Goal: Task Accomplishment & Management: Manage account settings

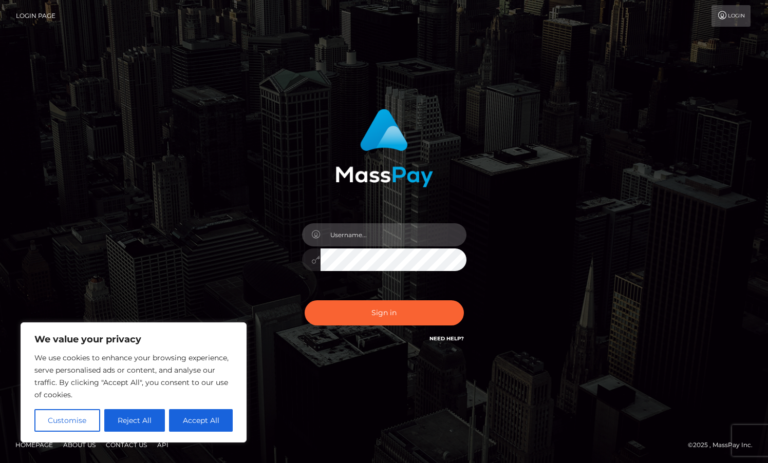
click at [388, 236] on input "text" at bounding box center [393, 234] width 146 height 23
type input "[EMAIL_ADDRESS][DOMAIN_NAME]"
click at [305, 300] on button "Sign in" at bounding box center [384, 312] width 159 height 25
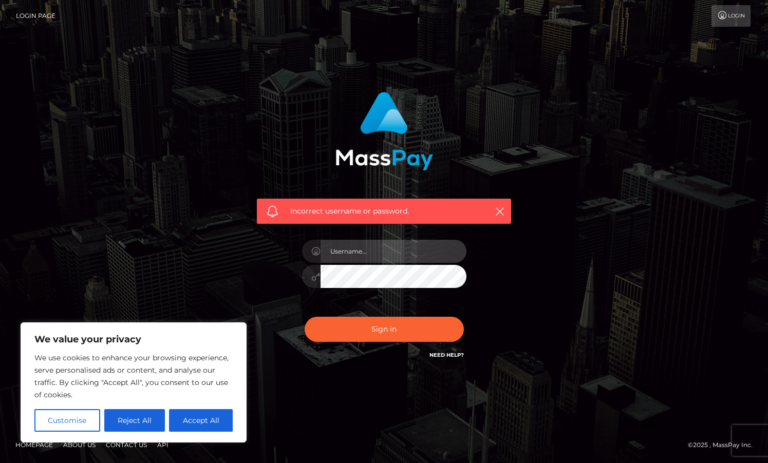
click at [356, 256] on input "text" at bounding box center [393, 251] width 146 height 23
type input "[EMAIL_ADDRESS][DOMAIN_NAME]"
click at [305, 317] on button "Sign in" at bounding box center [384, 329] width 159 height 25
click at [373, 256] on input "text" at bounding box center [393, 251] width 146 height 23
type input "[EMAIL_ADDRESS][DOMAIN_NAME]"
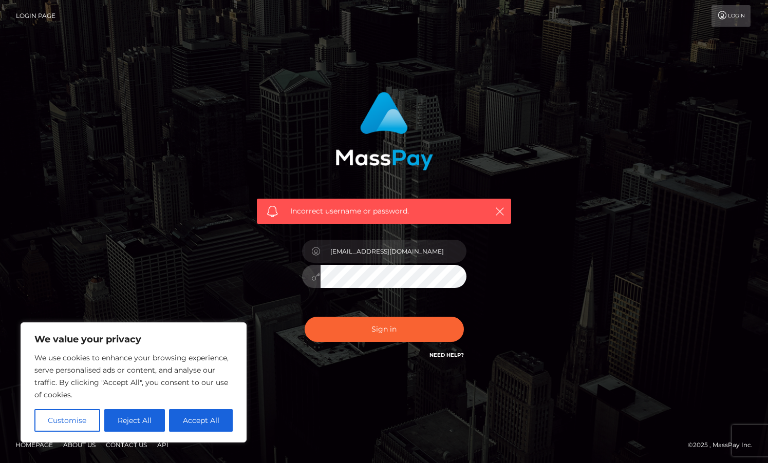
click at [305, 317] on button "Sign in" at bounding box center [384, 329] width 159 height 25
click at [182, 423] on button "Accept All" at bounding box center [201, 420] width 64 height 23
checkbox input "true"
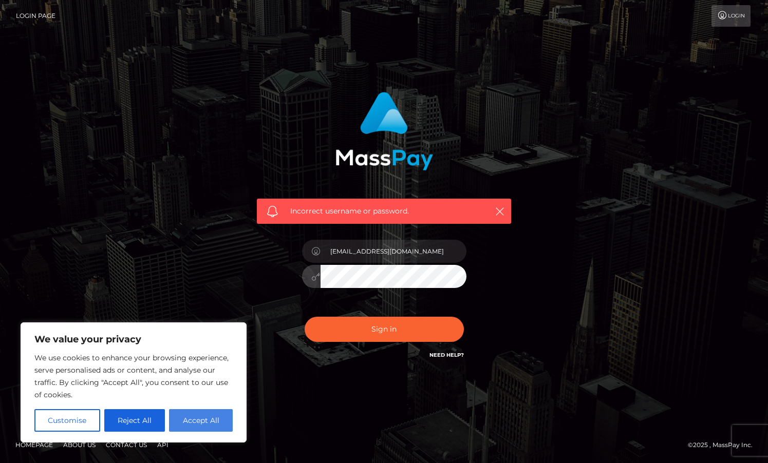
checkbox input "true"
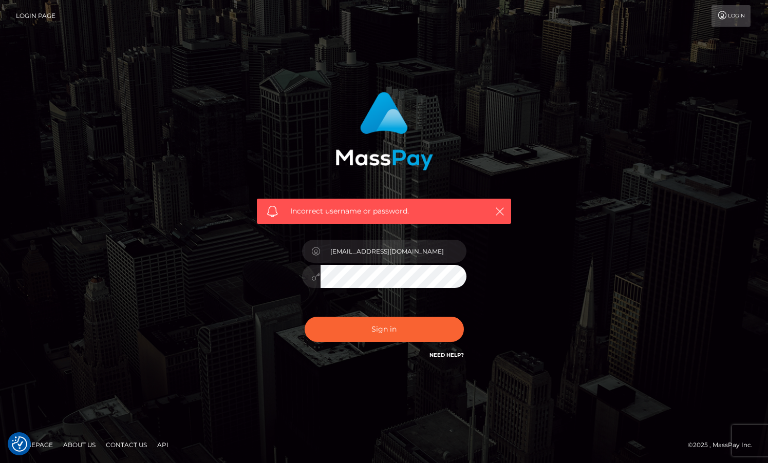
click at [182, 423] on div "Incorrect username or password. ioanniskousias10@gmail.com" at bounding box center [384, 231] width 768 height 449
click at [449, 254] on input "text" at bounding box center [393, 251] width 146 height 23
type input "[EMAIL_ADDRESS][DOMAIN_NAME]"
click at [305, 317] on button "Sign in" at bounding box center [384, 329] width 159 height 25
click at [401, 253] on input "text" at bounding box center [393, 251] width 146 height 23
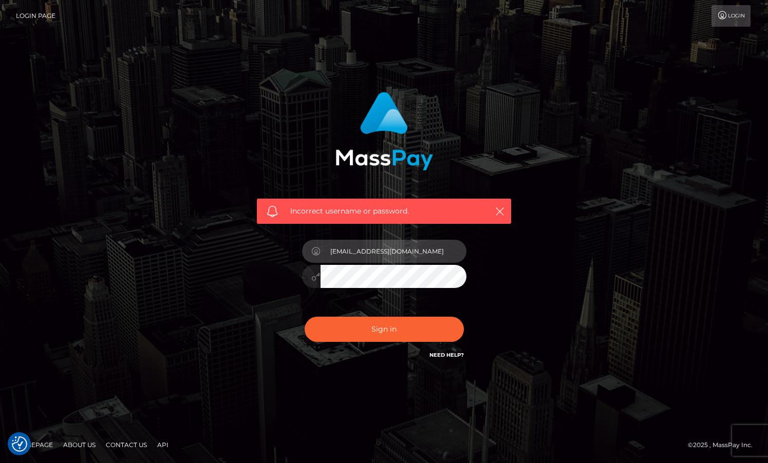
type input "[EMAIL_ADDRESS][DOMAIN_NAME]"
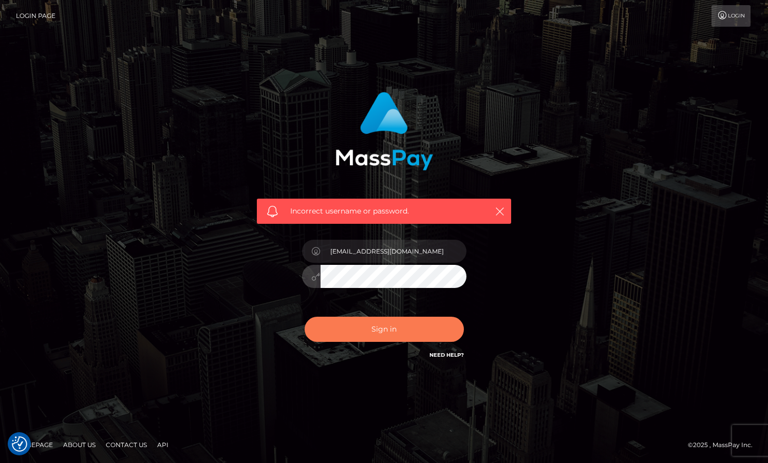
click at [403, 339] on button "Sign in" at bounding box center [384, 329] width 159 height 25
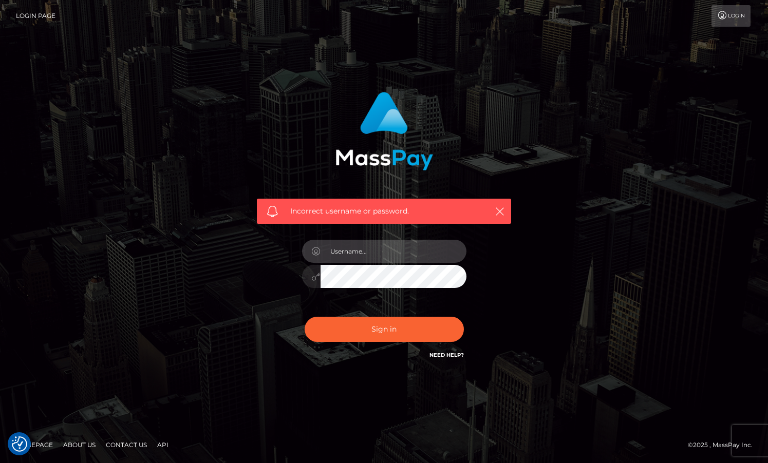
click at [355, 254] on input "text" at bounding box center [393, 251] width 146 height 23
type input "[EMAIL_ADDRESS][DOMAIN_NAME]"
click at [305, 317] on button "Sign in" at bounding box center [384, 329] width 159 height 25
click at [391, 246] on input "text" at bounding box center [393, 251] width 146 height 23
type input "[EMAIL_ADDRESS][DOMAIN_NAME]"
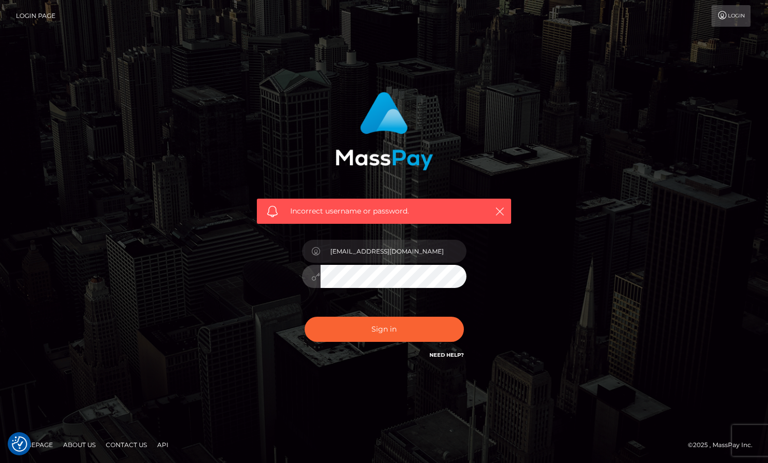
click at [305, 317] on button "Sign in" at bounding box center [384, 329] width 159 height 25
click at [414, 251] on input "text" at bounding box center [393, 251] width 146 height 23
type input "ioanniskousias10@gmail.com"
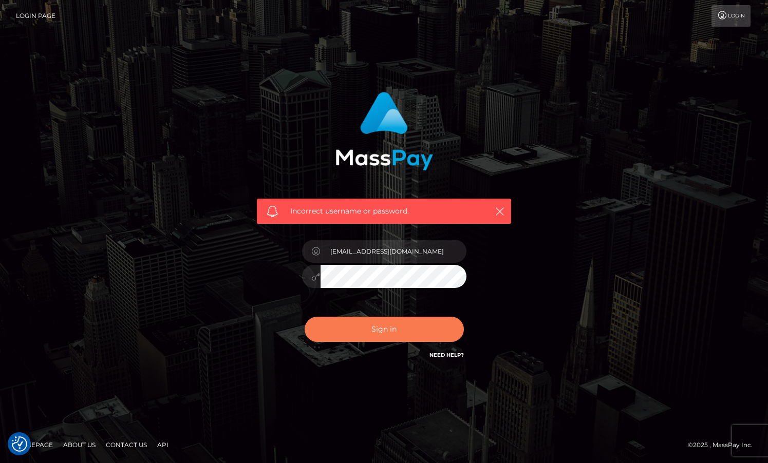
click at [391, 323] on button "Sign in" at bounding box center [384, 329] width 159 height 25
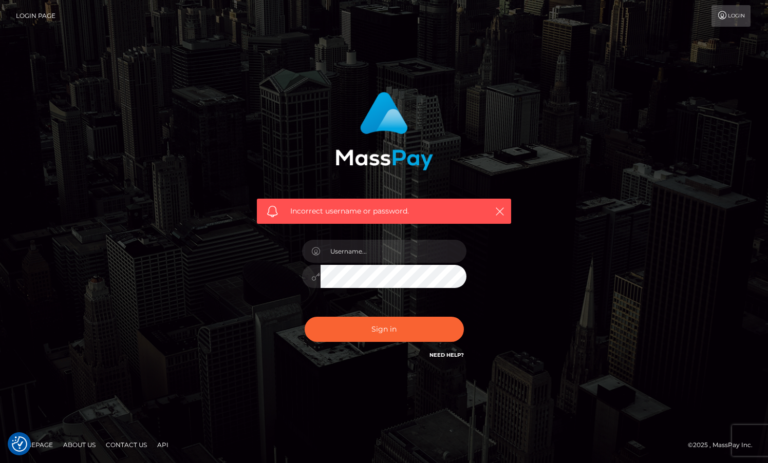
click at [41, 16] on link "Login Page" at bounding box center [36, 16] width 40 height 22
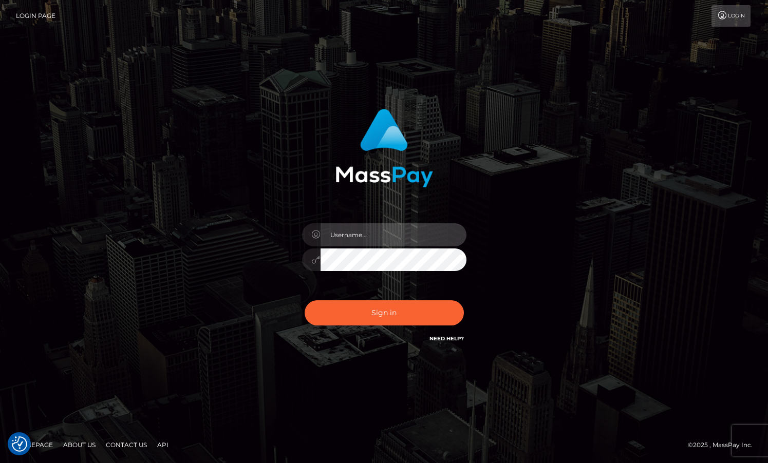
click at [367, 241] on input "text" at bounding box center [393, 234] width 146 height 23
type input "[EMAIL_ADDRESS][DOMAIN_NAME]"
click at [305, 300] on button "Sign in" at bounding box center [384, 312] width 159 height 25
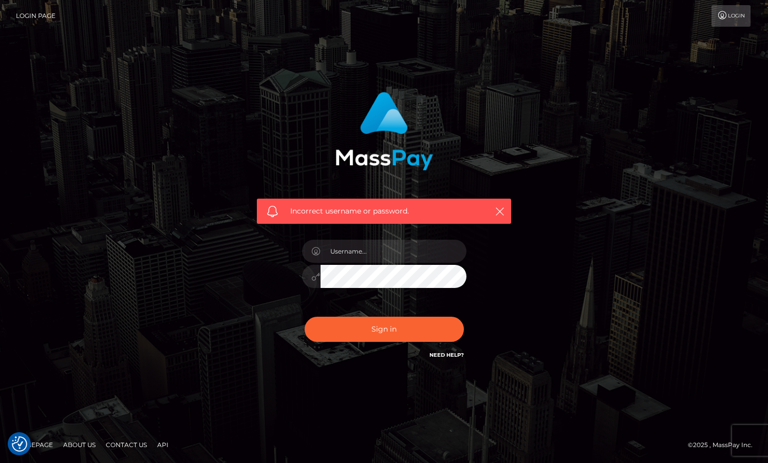
click at [453, 359] on div "Need Help?" at bounding box center [446, 356] width 34 height 13
click at [450, 355] on link "Need Help?" at bounding box center [446, 355] width 34 height 7
click at [505, 214] on button "button" at bounding box center [499, 211] width 13 height 13
